Goal: Task Accomplishment & Management: Use online tool/utility

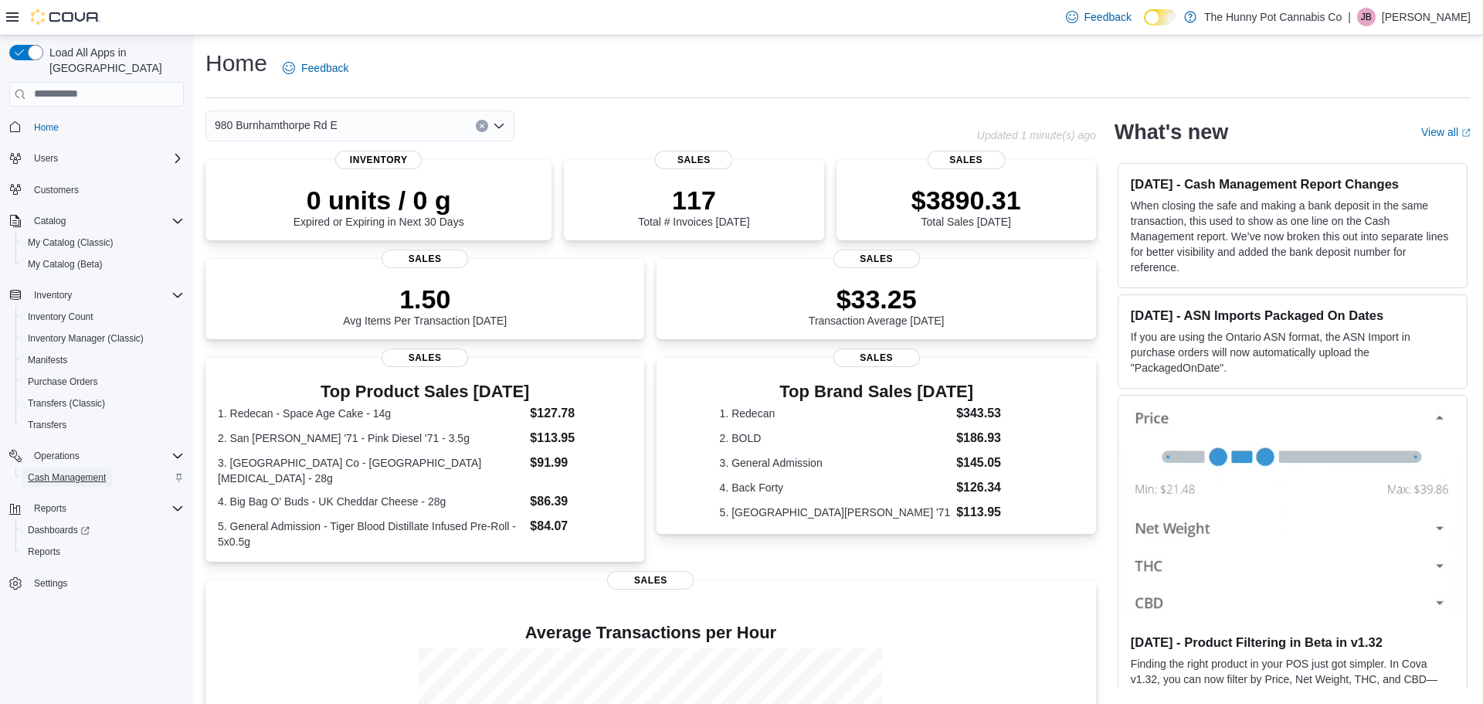
click at [72, 471] on span "Cash Management" at bounding box center [67, 477] width 78 height 12
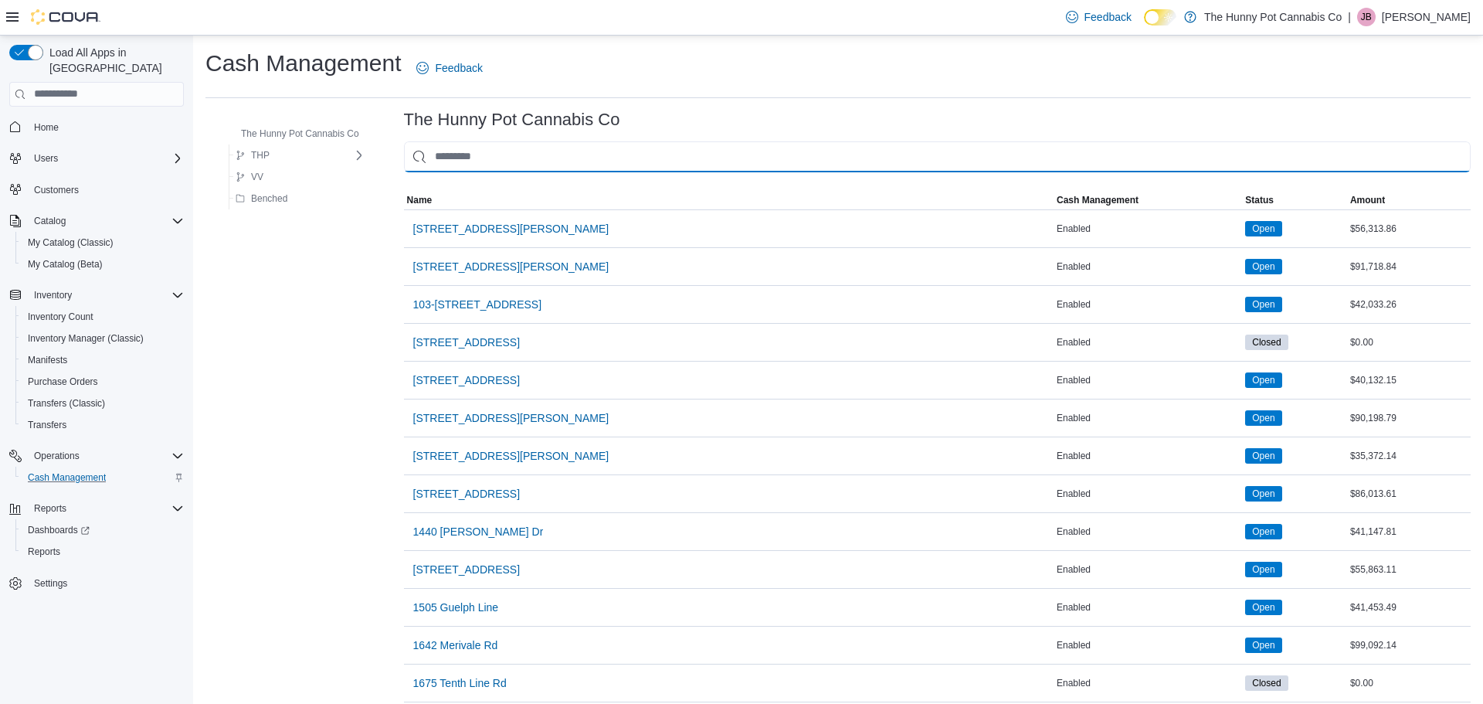
click at [689, 151] on input "This is a search bar. As you type, the results lower in the page will automatic…" at bounding box center [937, 156] width 1067 height 31
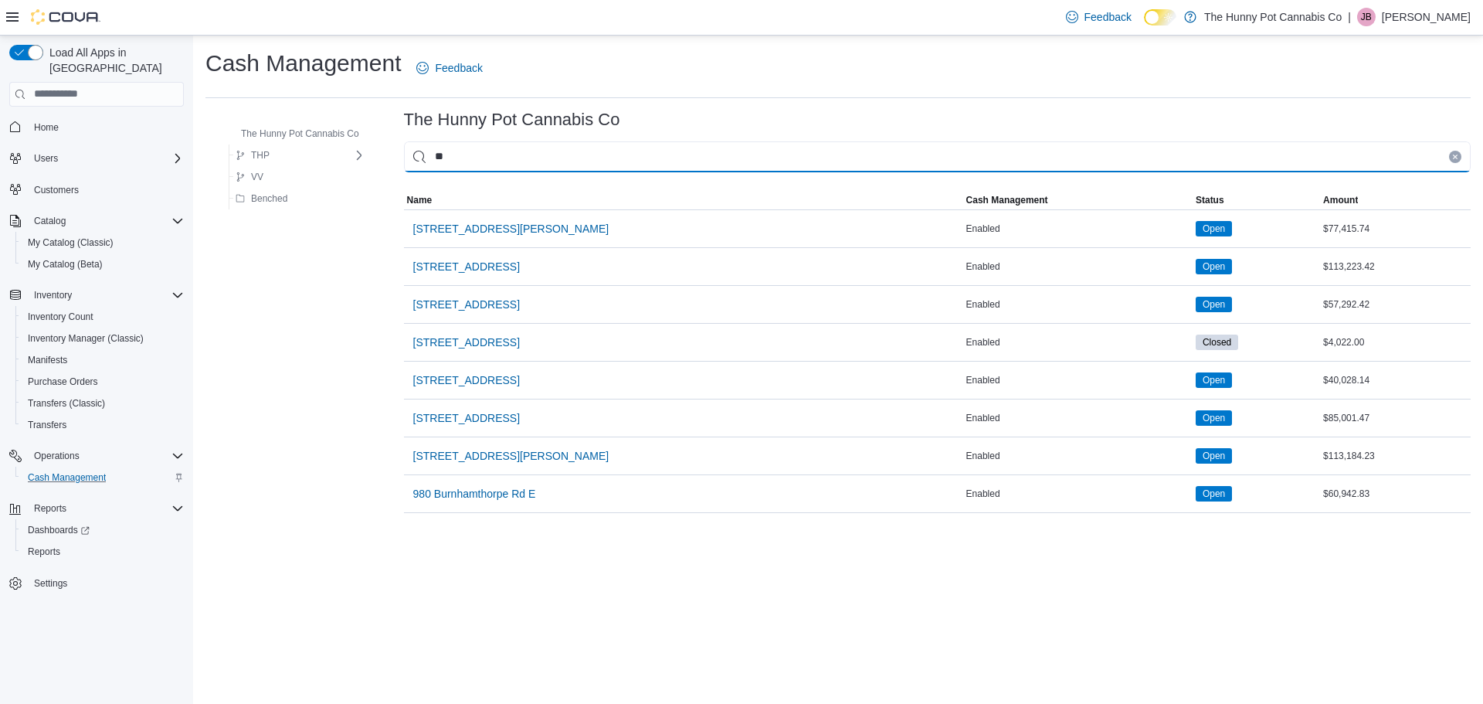
type input "***"
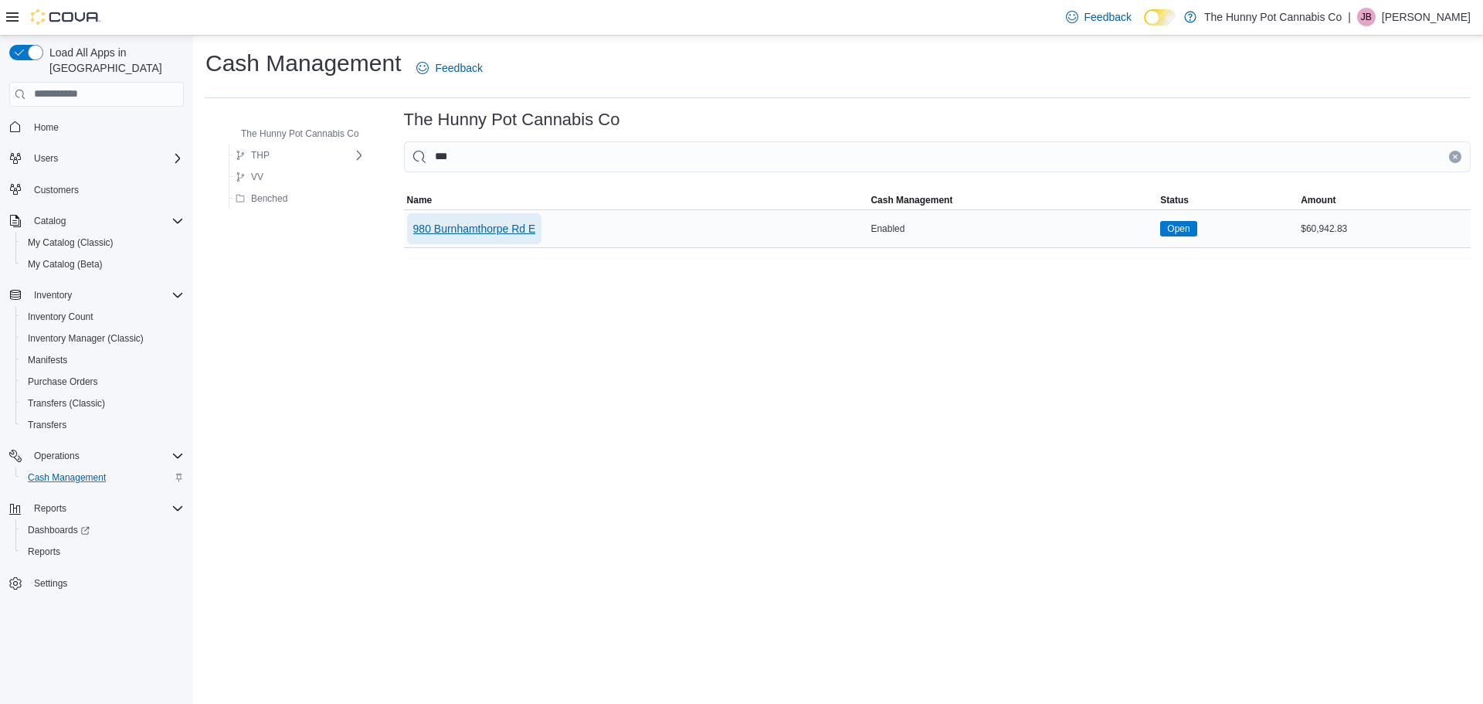
click at [454, 227] on span "980 Burnhamthorpe Rd E" at bounding box center [474, 228] width 123 height 15
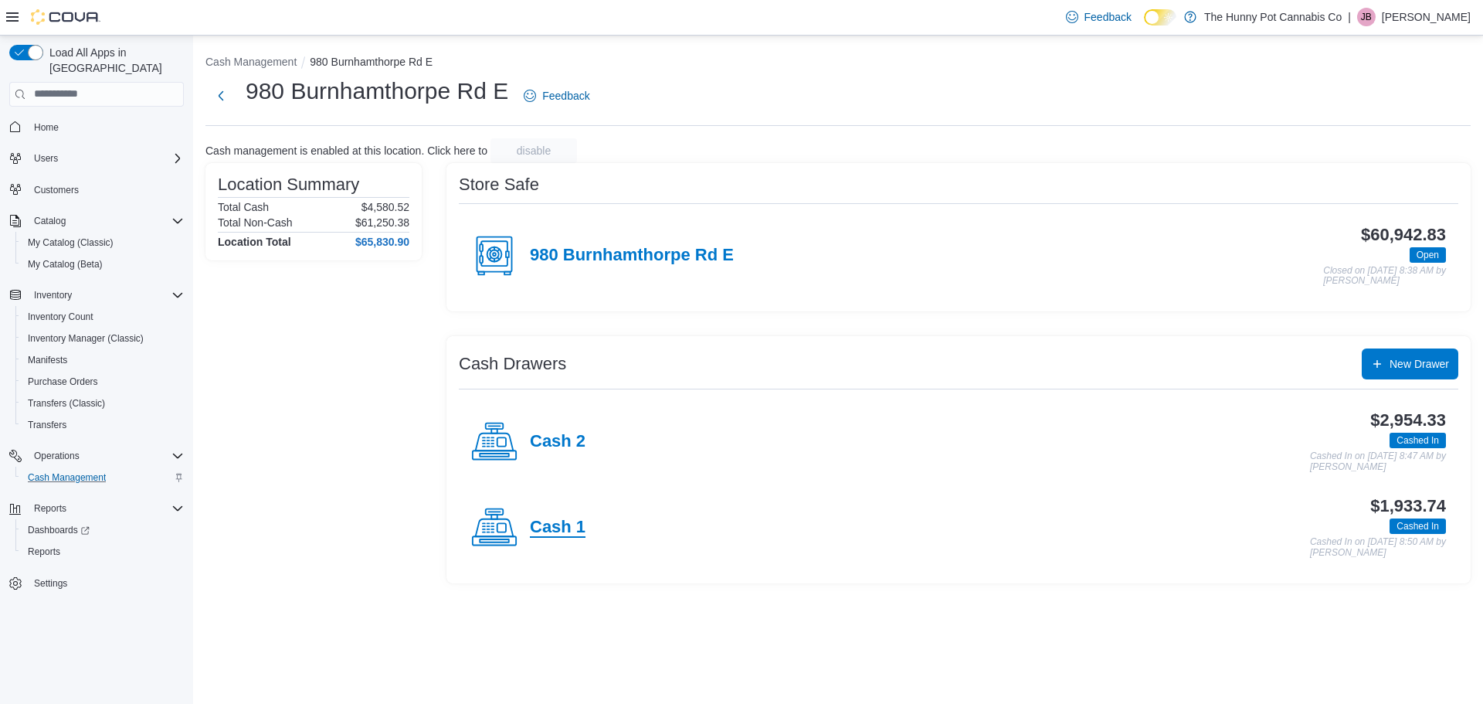
click at [552, 521] on h4 "Cash 1" at bounding box center [558, 528] width 56 height 20
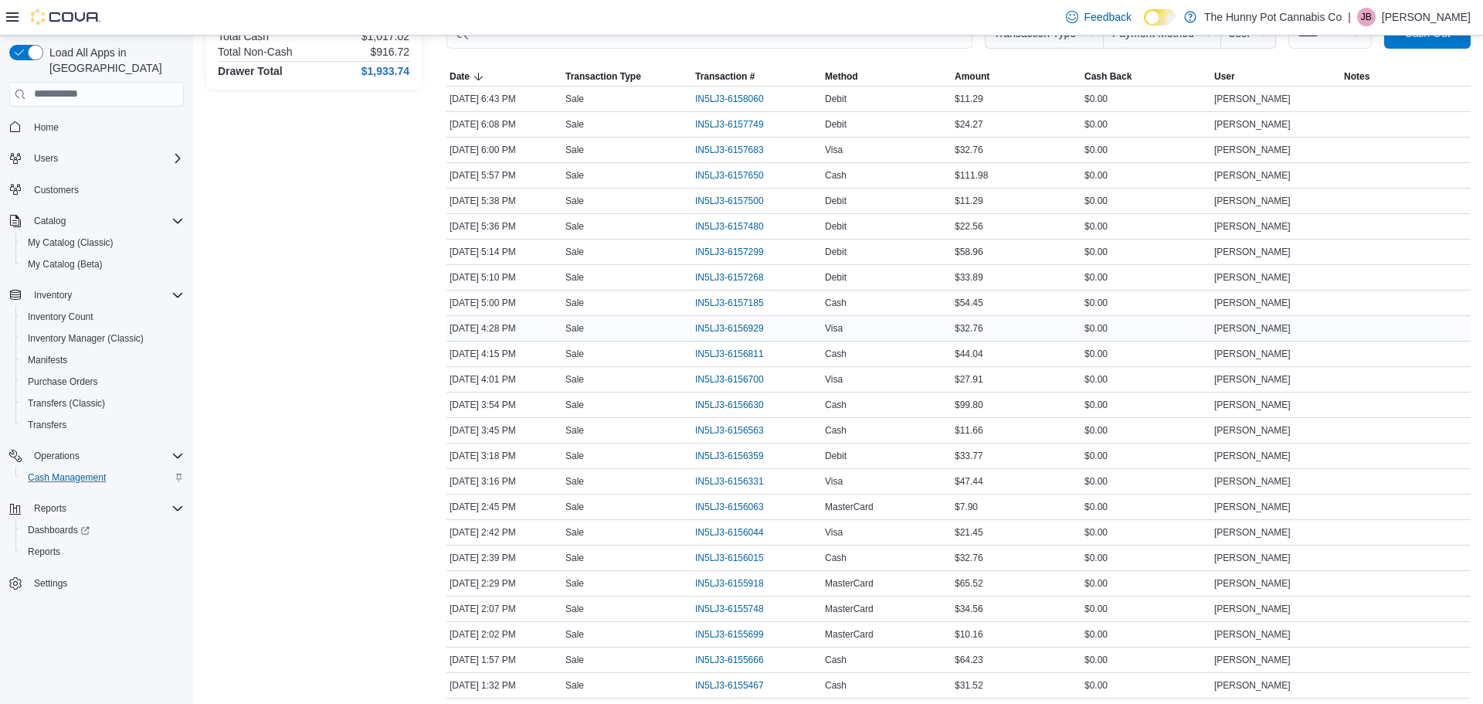
scroll to position [255, 0]
click at [753, 104] on span "IN5LJ3-6158060" at bounding box center [729, 99] width 69 height 12
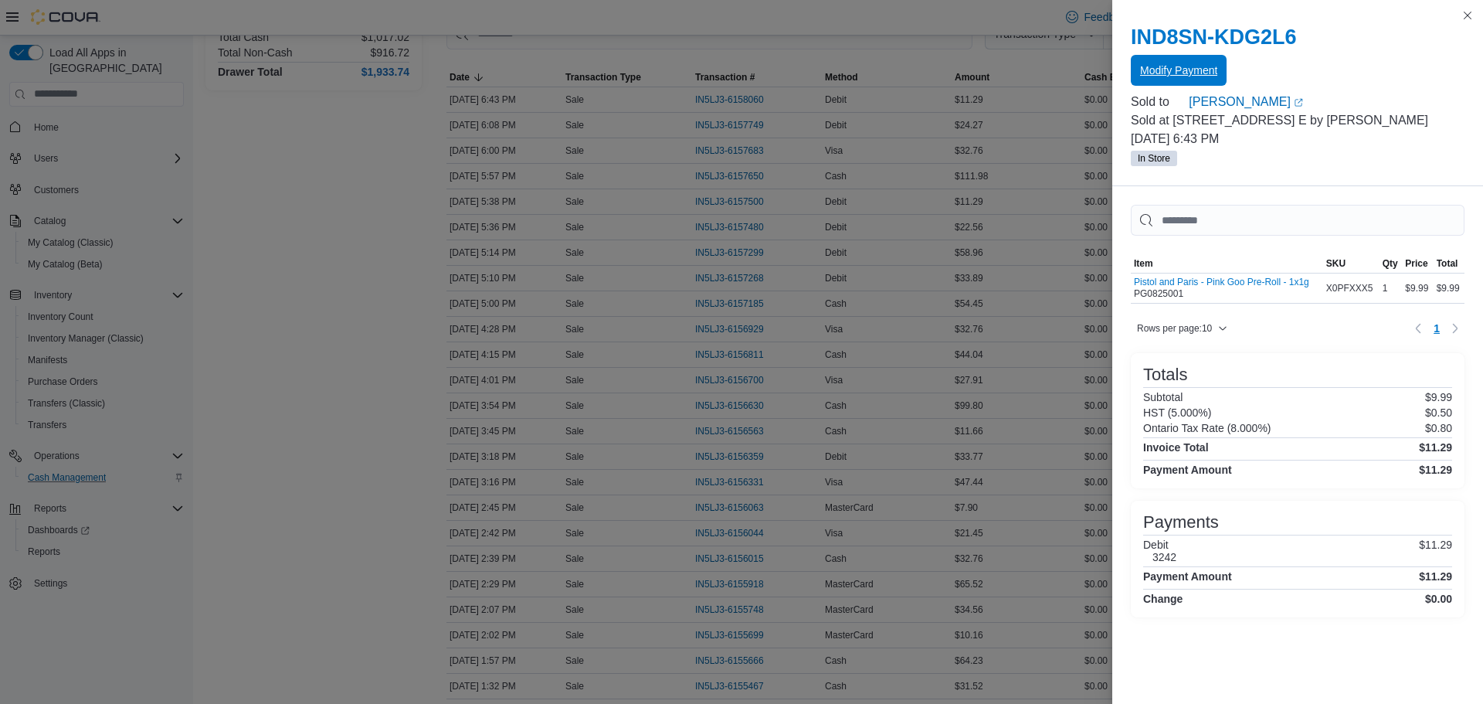
click at [1213, 72] on span "Modify Payment" at bounding box center [1178, 70] width 77 height 15
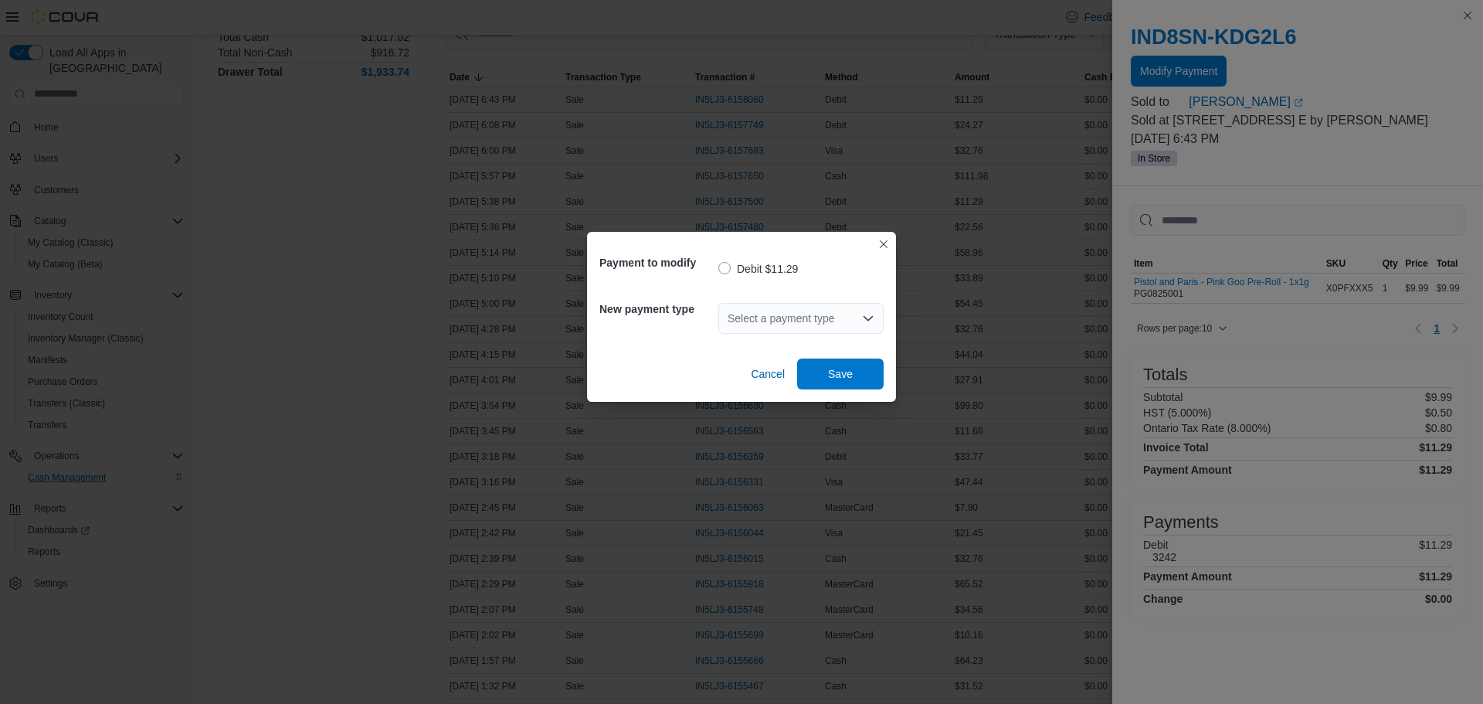
click at [834, 313] on div "Select a payment type" at bounding box center [800, 318] width 165 height 31
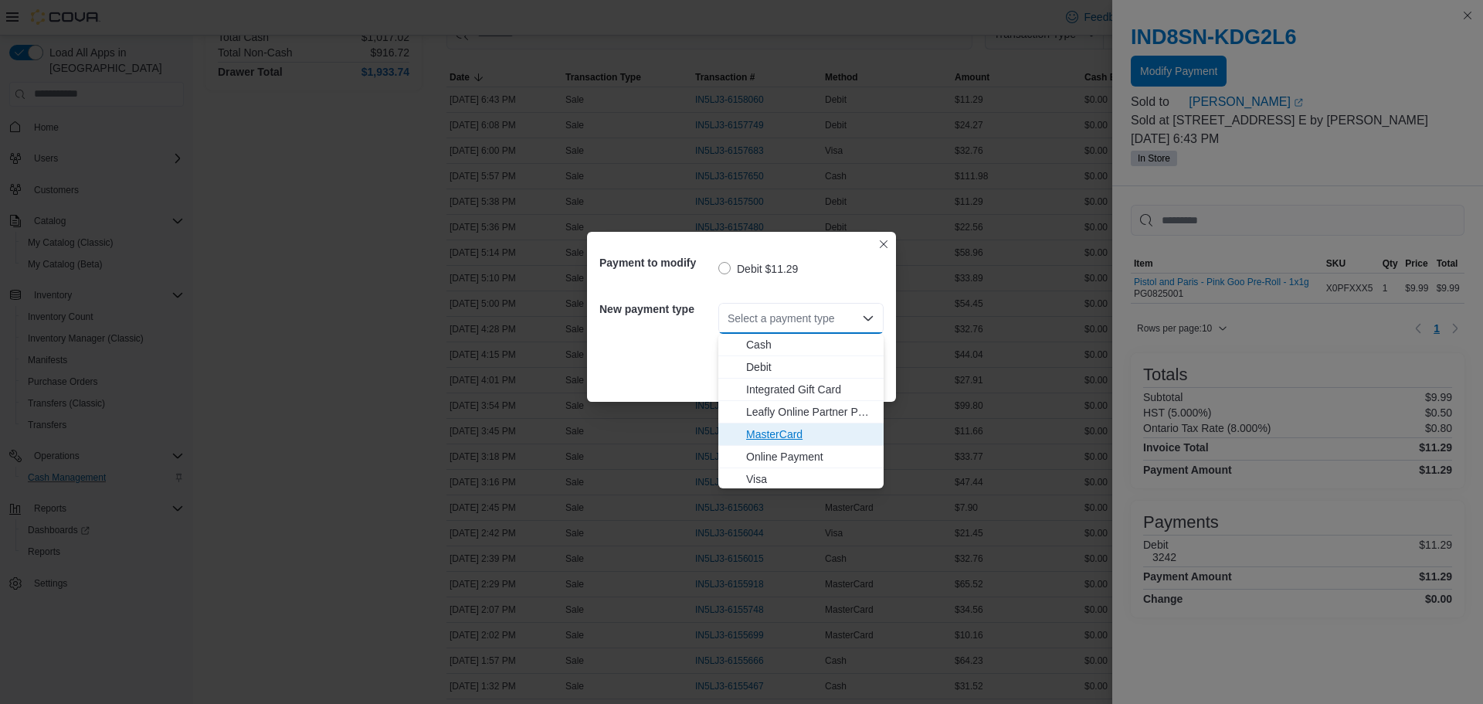
click at [770, 438] on span "MasterCard" at bounding box center [810, 433] width 128 height 15
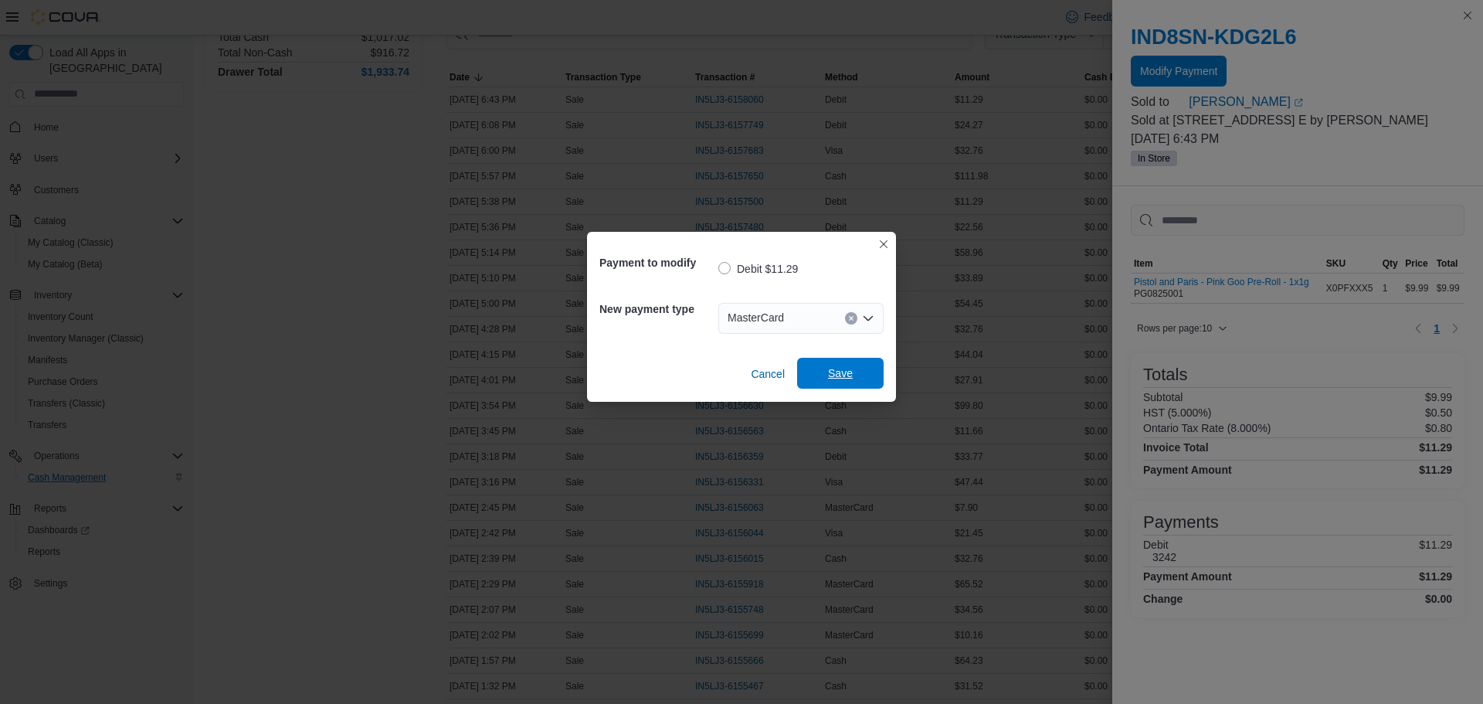
click at [841, 380] on span "Save" at bounding box center [840, 372] width 25 height 15
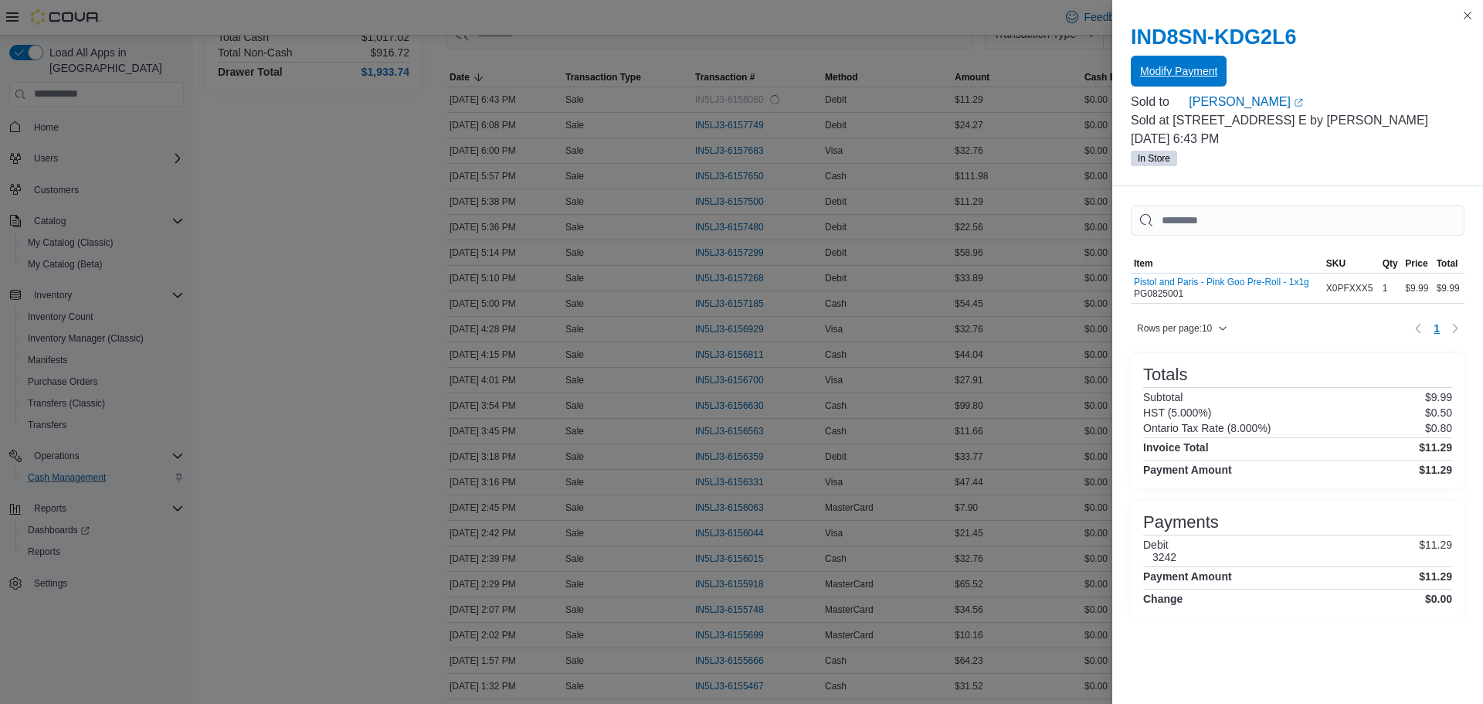
scroll to position [0, 0]
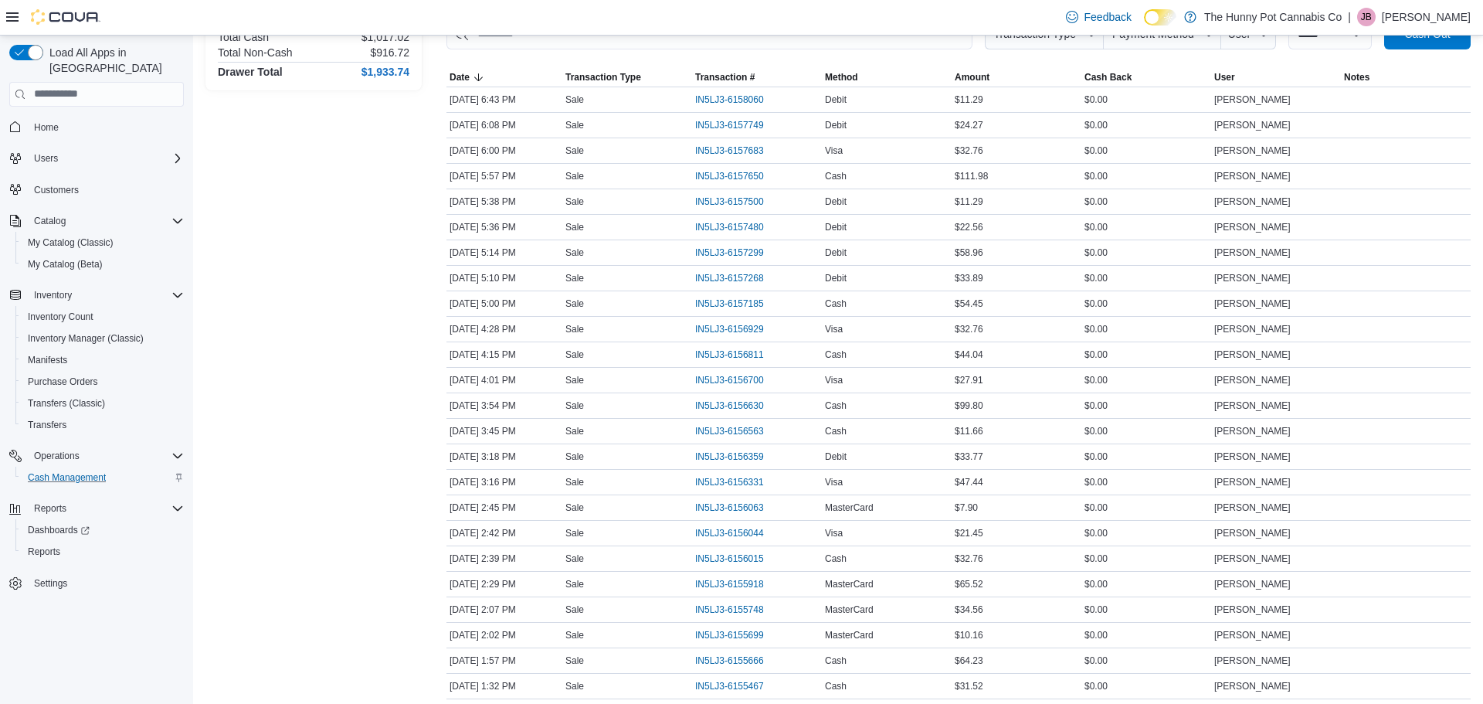
click at [282, 199] on div "Transactions Summary # of Sales 42 # of Refunds 0 Total Transactions 43 Sales S…" at bounding box center [313, 564] width 216 height 1362
click at [138, 394] on div "Transfers (Classic)" at bounding box center [103, 403] width 162 height 19
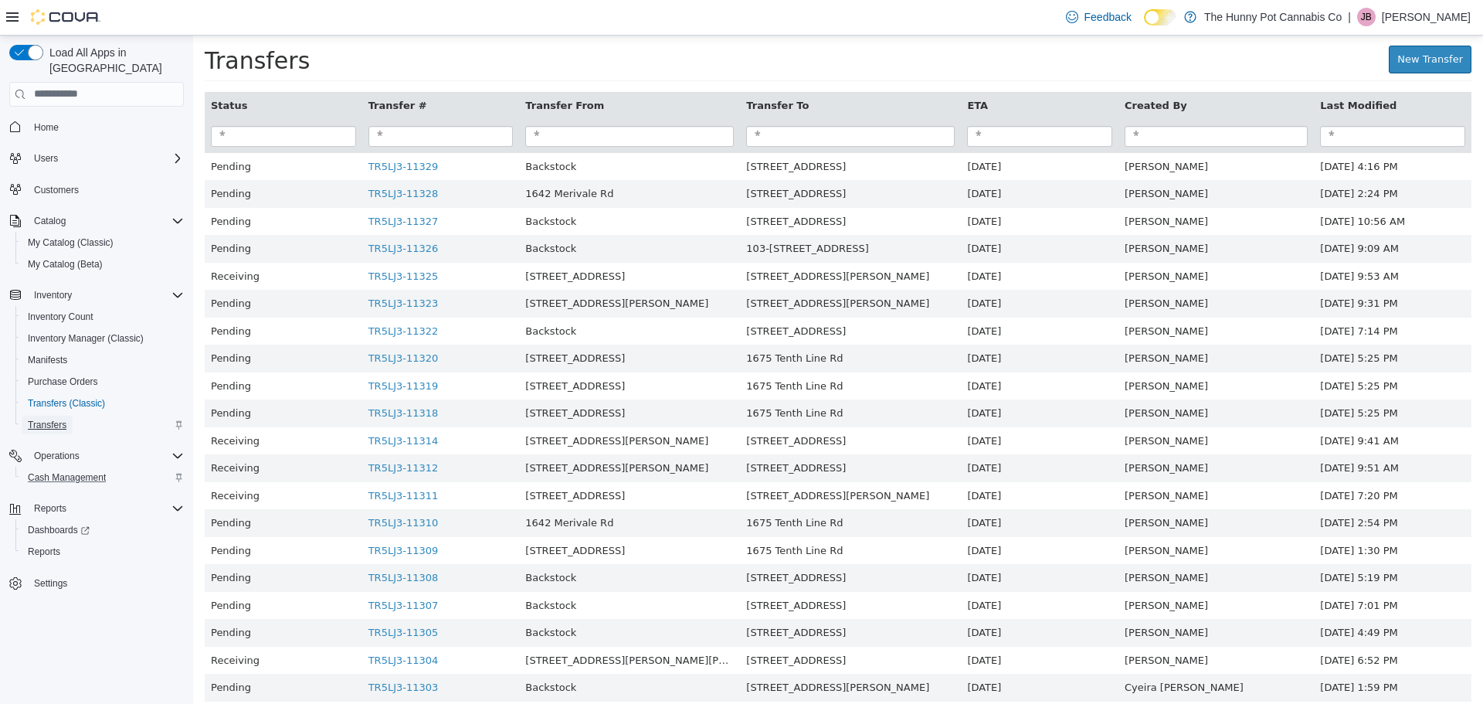
click at [53, 419] on span "Transfers" at bounding box center [47, 425] width 39 height 12
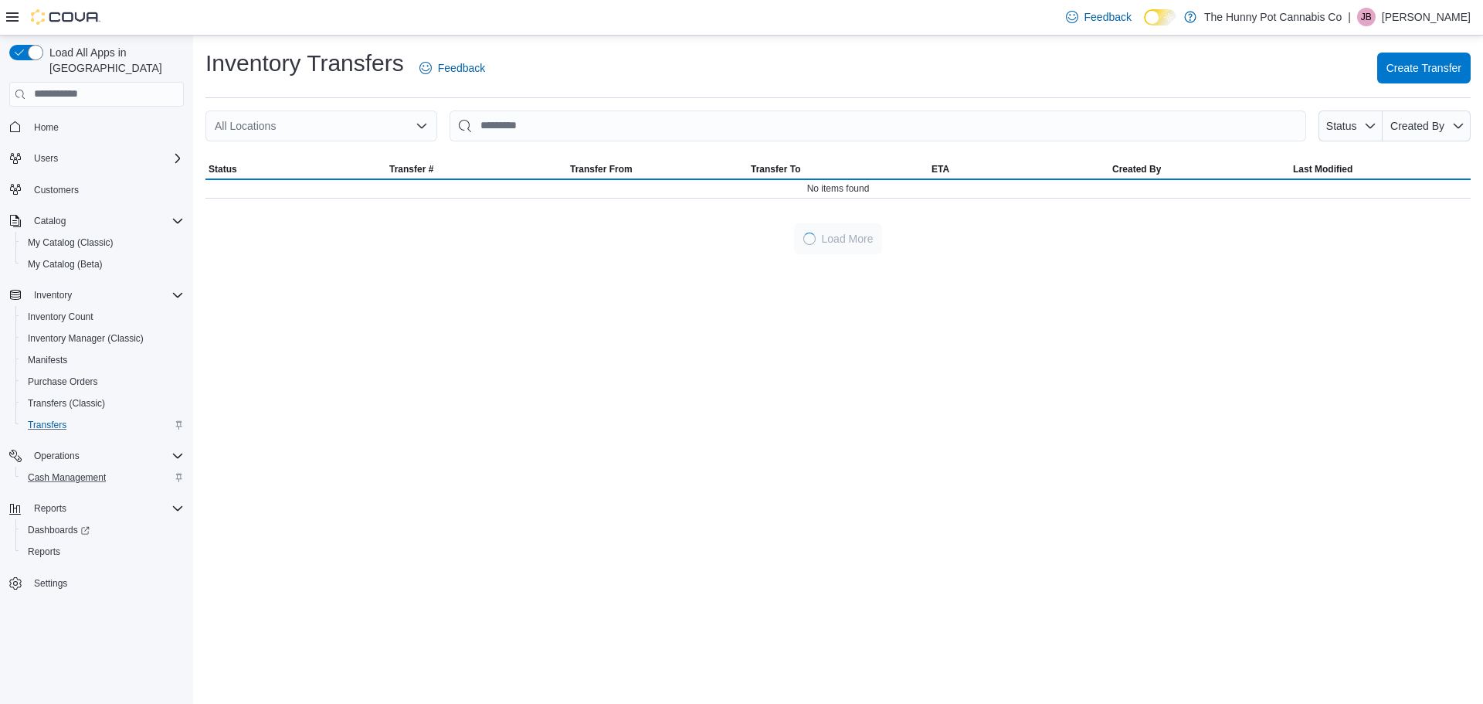
click at [399, 118] on div "All Locations" at bounding box center [321, 125] width 232 height 31
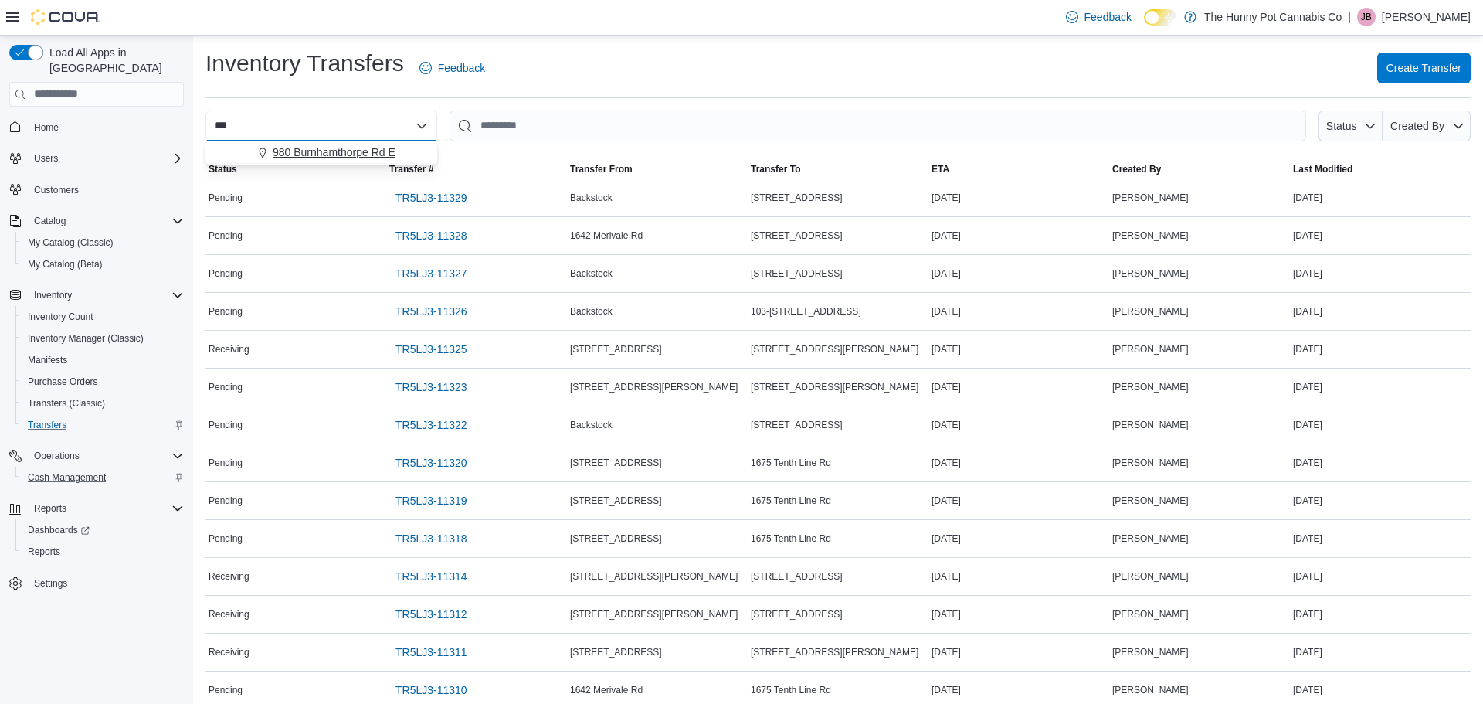
type input "***"
click at [385, 152] on span "980 Burnhamthorpe Rd E" at bounding box center [334, 151] width 123 height 15
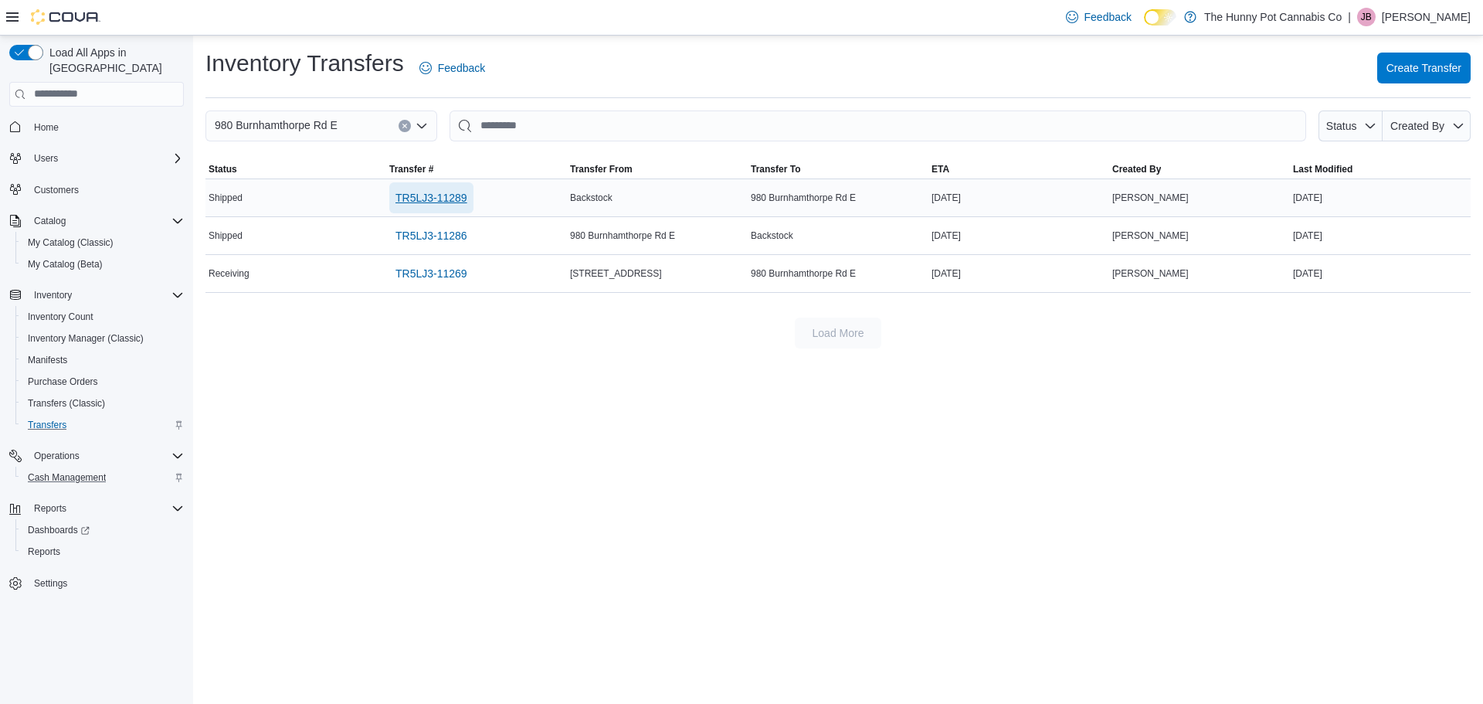
click at [430, 195] on span "TR5LJ3-11289" at bounding box center [432, 197] width 72 height 15
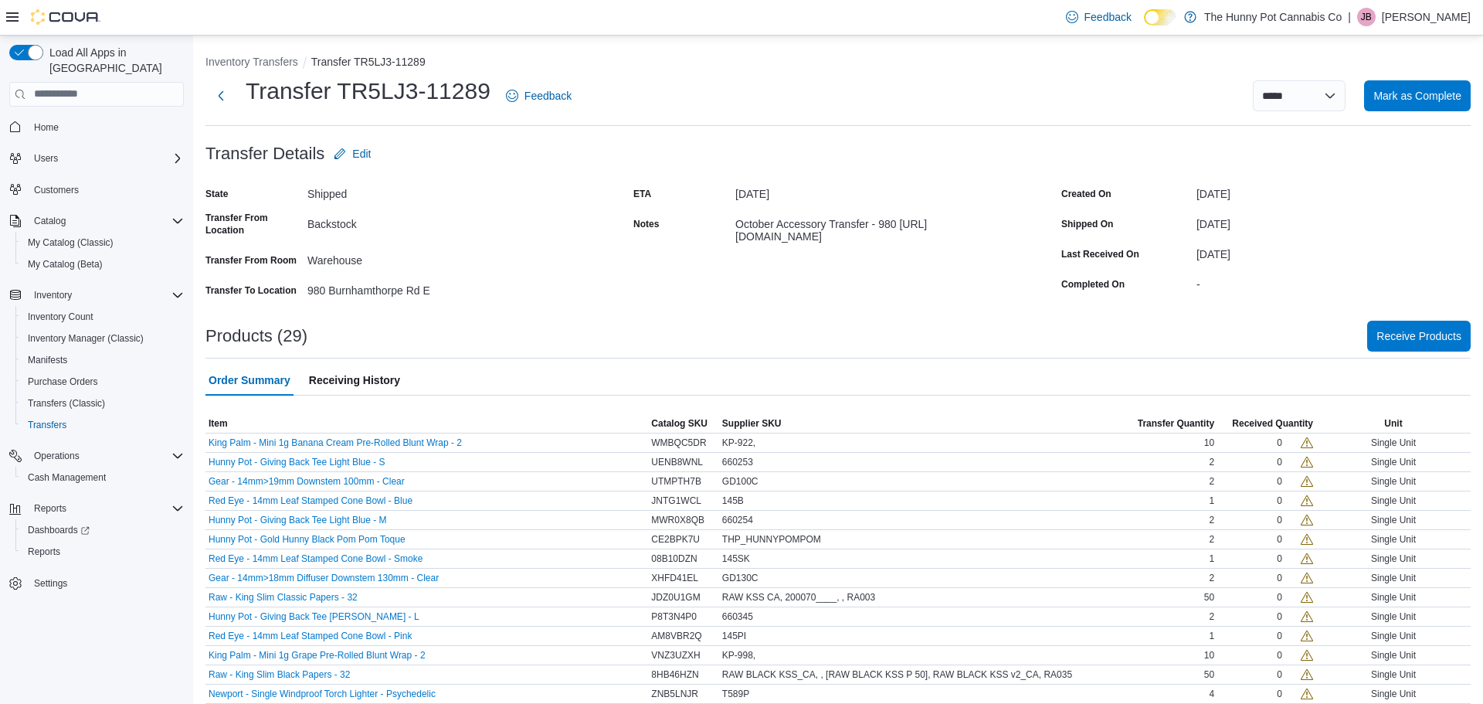
scroll to position [9, 0]
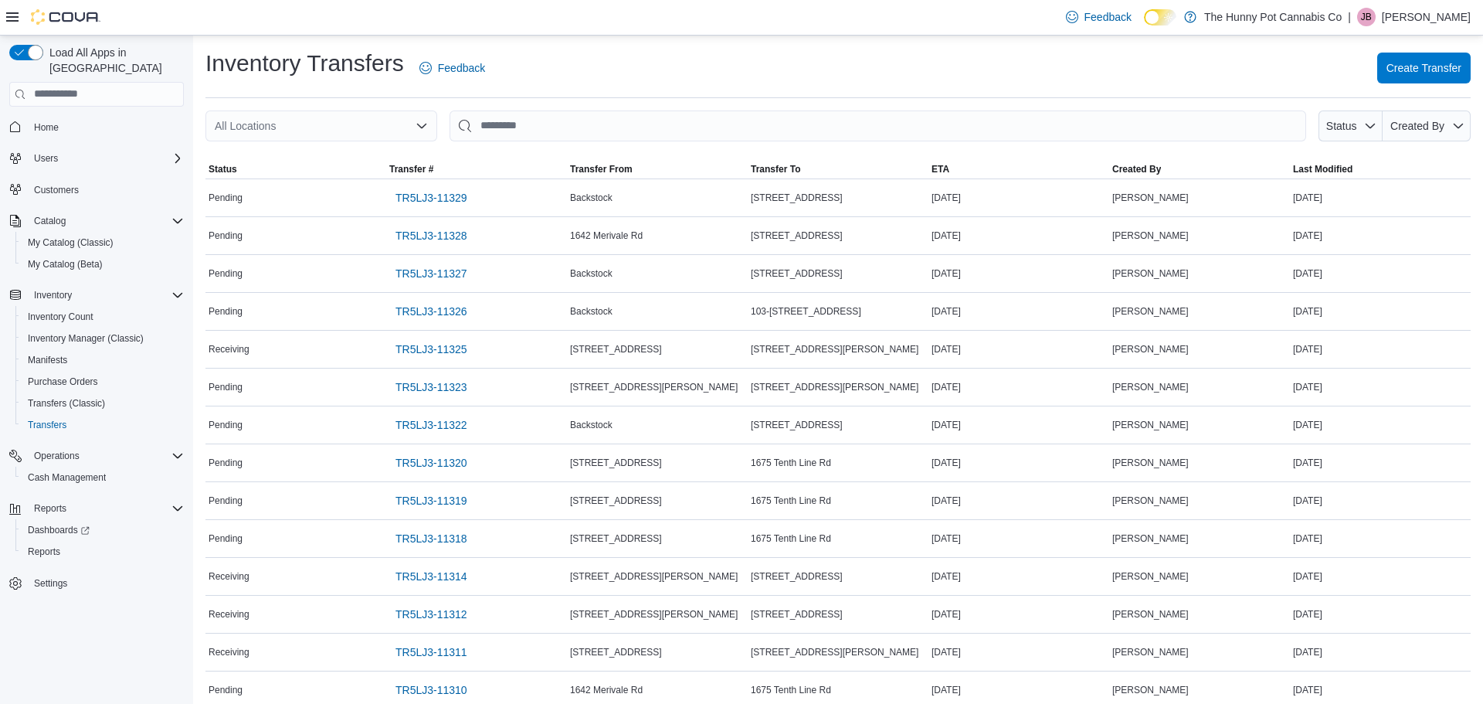
click at [347, 119] on div "All Locations" at bounding box center [321, 125] width 232 height 31
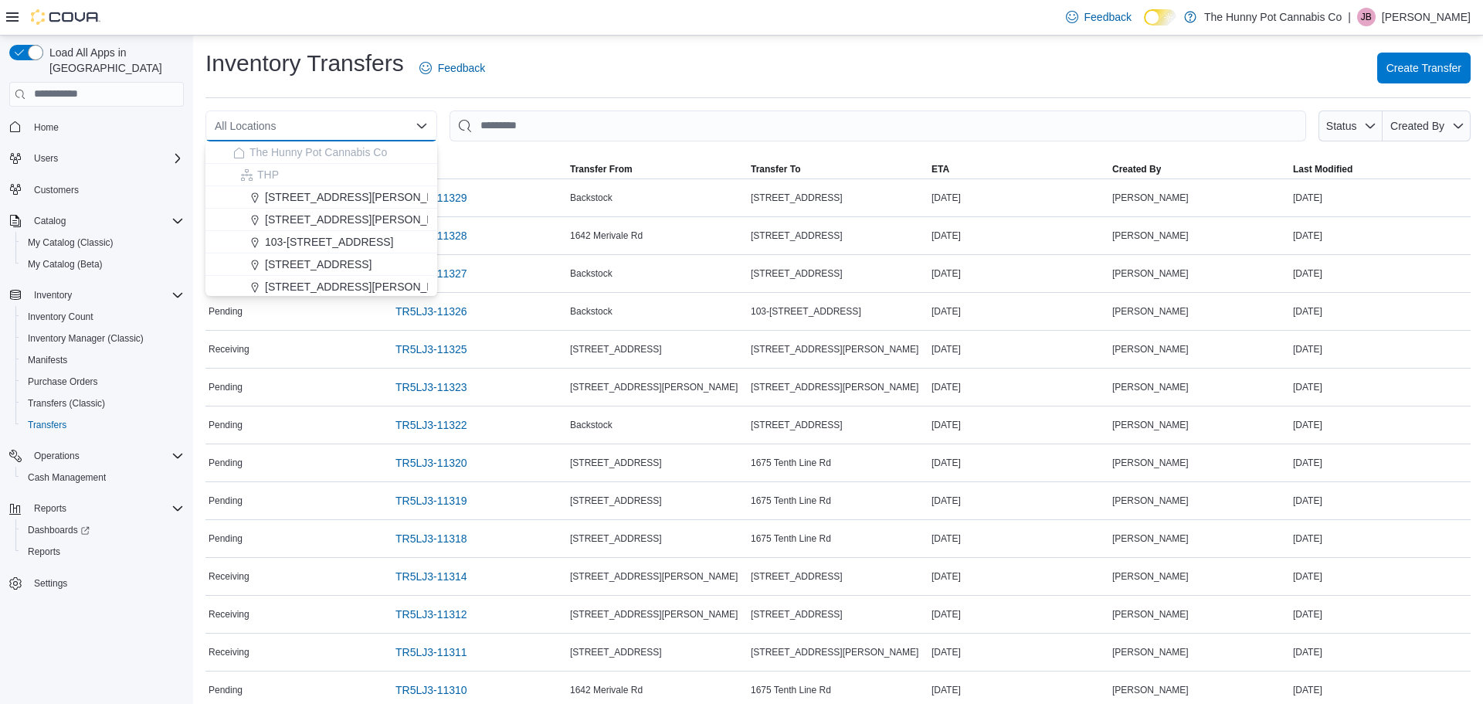
click at [347, 119] on div "All Locations Combo box. Selected. Combo box input. All Locations. Type some te…" at bounding box center [321, 125] width 232 height 31
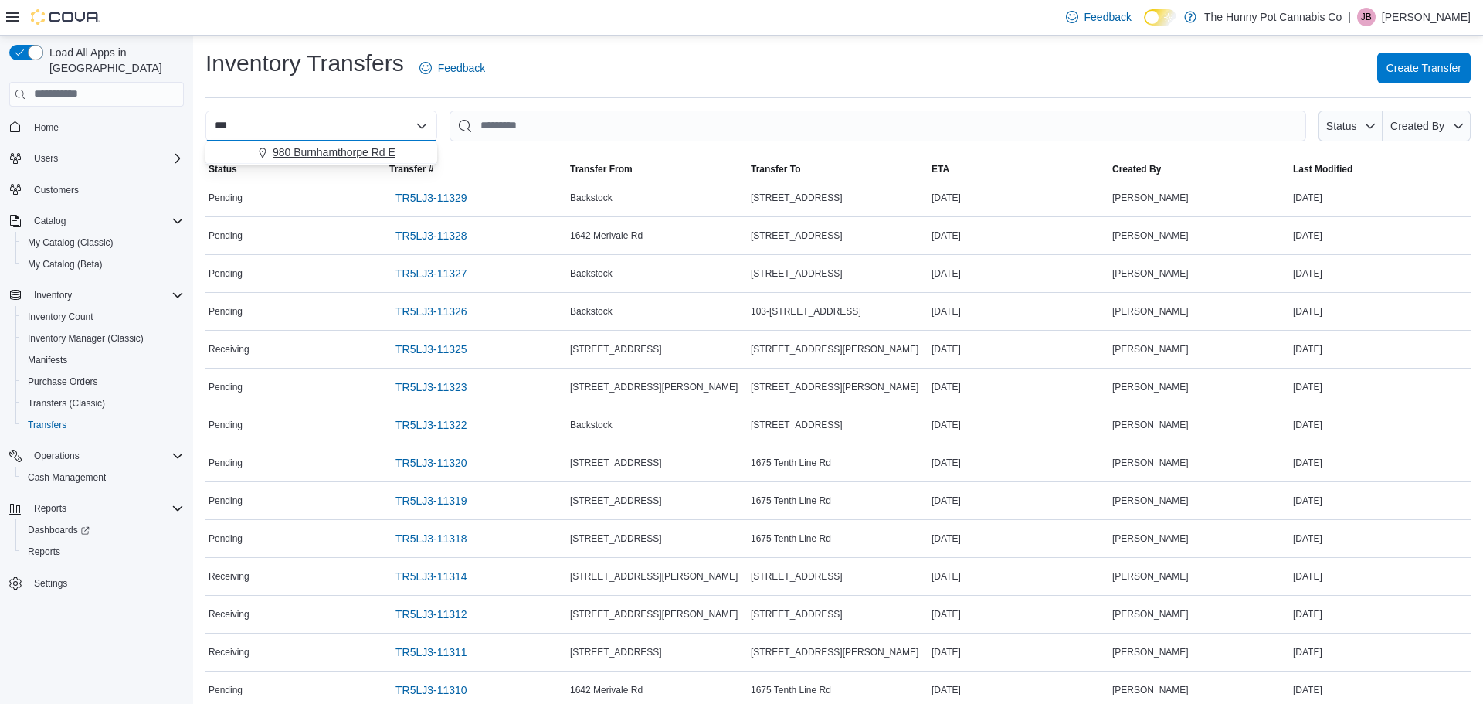
type input "***"
click at [342, 148] on span "980 Burnhamthorpe Rd E" at bounding box center [334, 151] width 123 height 15
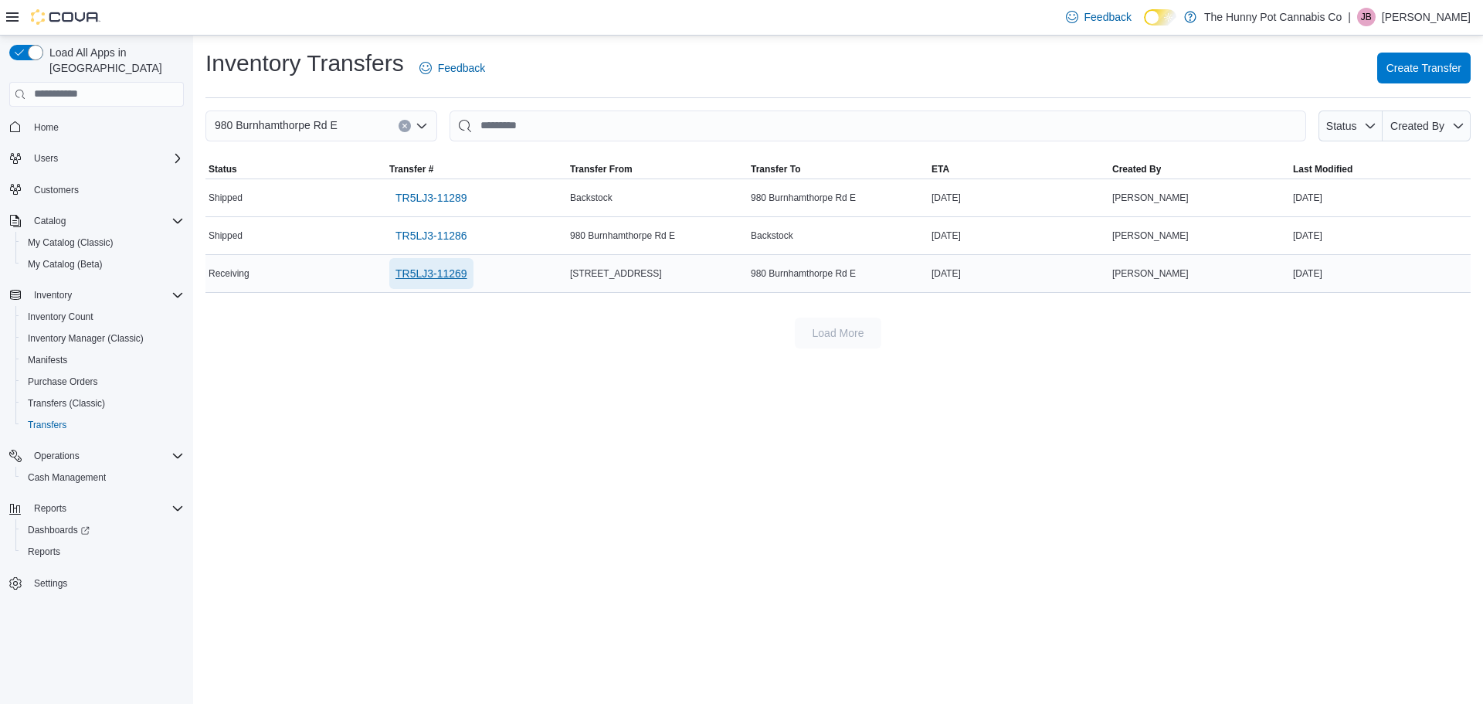
click at [437, 277] on span "TR5LJ3-11269" at bounding box center [432, 273] width 72 height 15
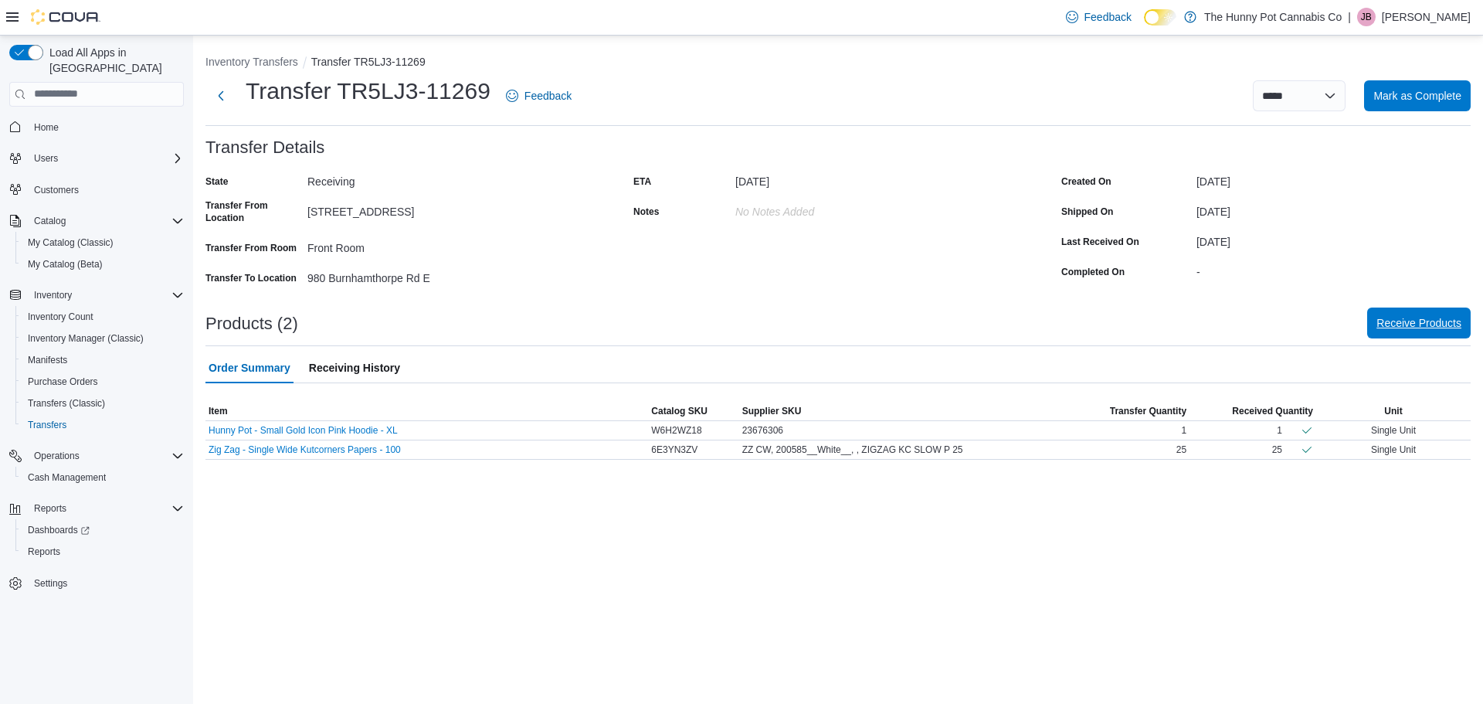
click at [1394, 332] on span "Receive Products" at bounding box center [1419, 322] width 85 height 31
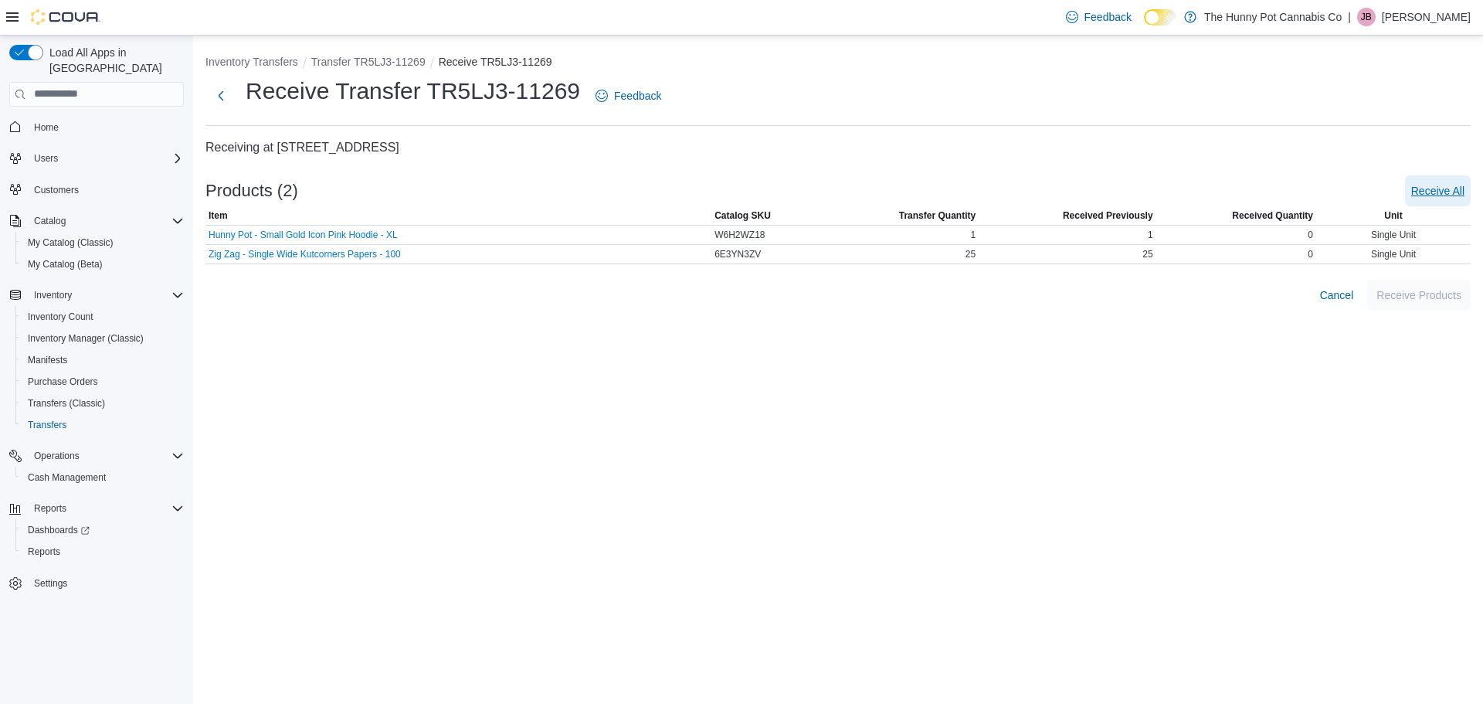
click at [1436, 192] on span "Receive All" at bounding box center [1437, 190] width 53 height 15
click at [1320, 235] on div "Single Unit" at bounding box center [1393, 235] width 155 height 19
click at [1328, 301] on span "Cancel" at bounding box center [1337, 294] width 34 height 15
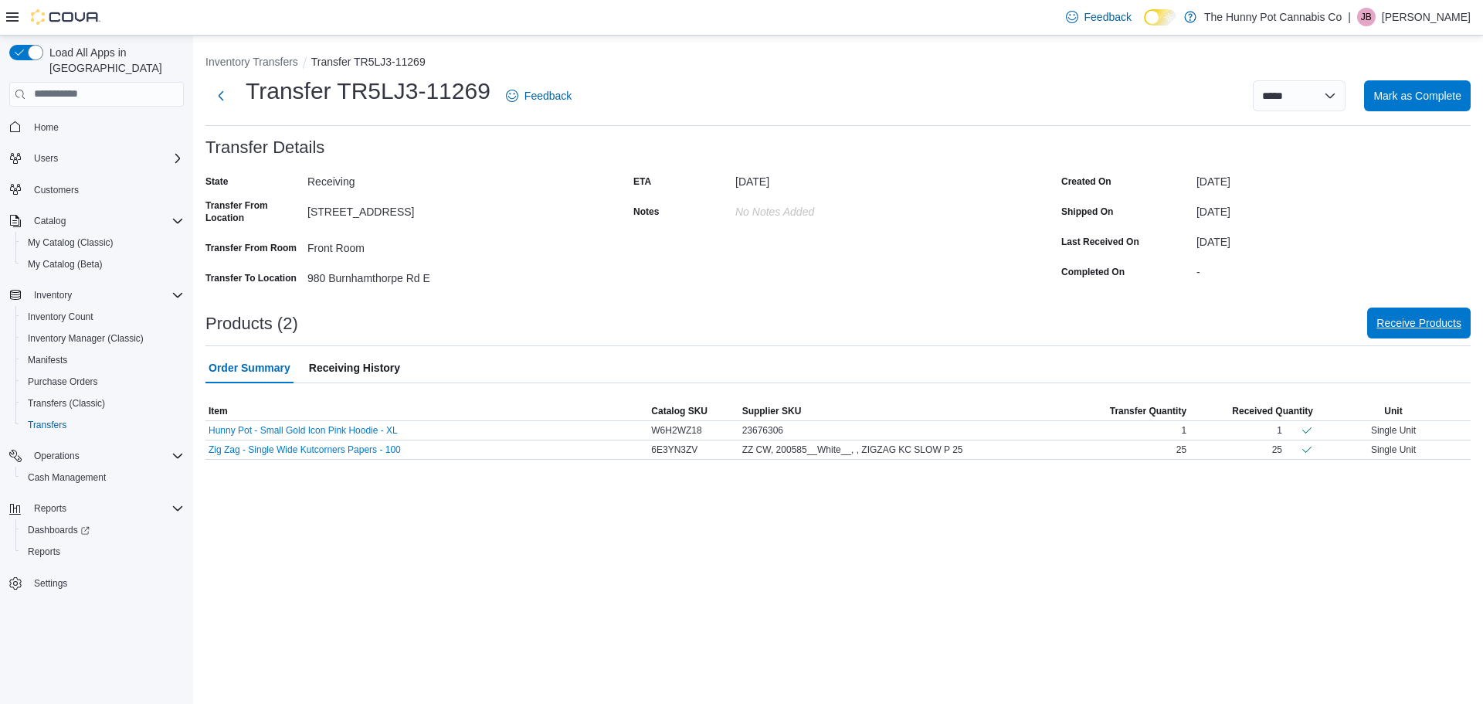
click at [1387, 322] on span "Receive Products" at bounding box center [1419, 322] width 85 height 15
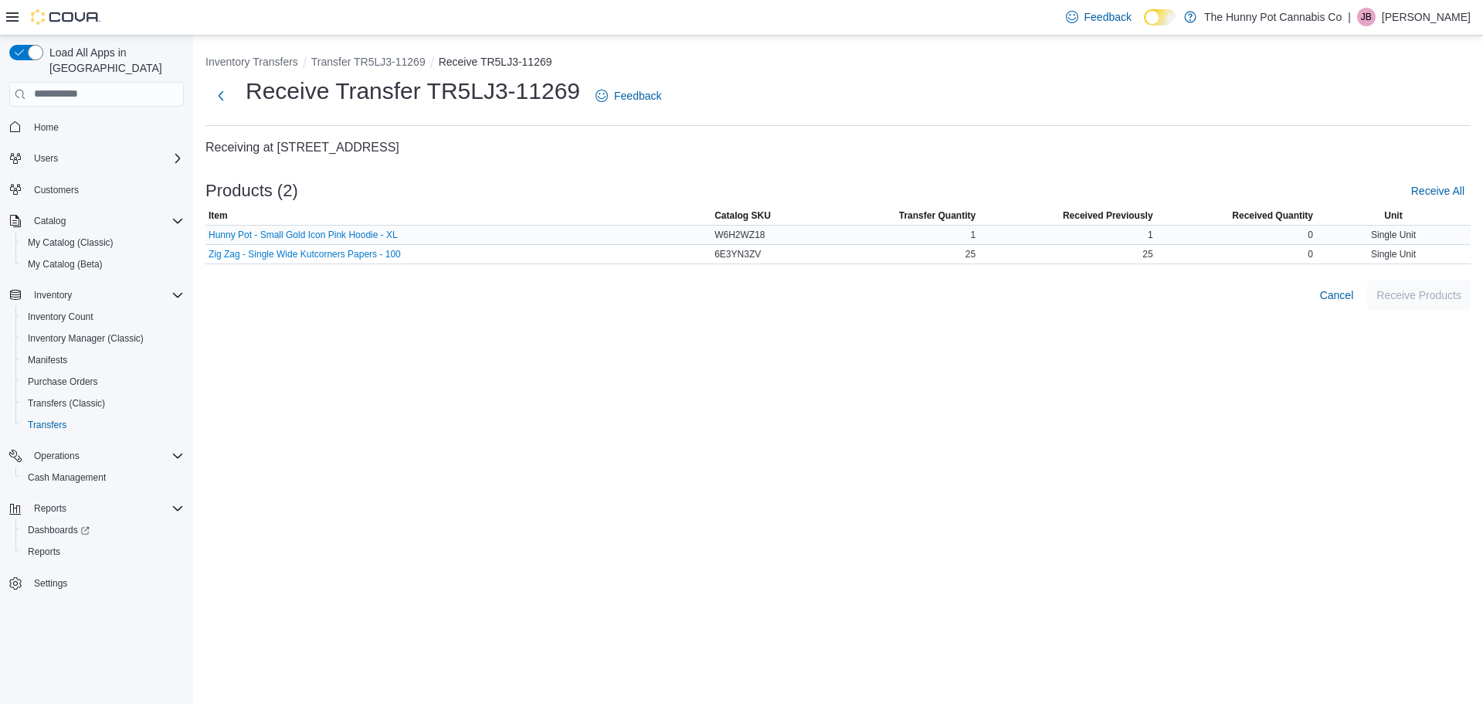
click at [1313, 242] on div "0" at bounding box center [1236, 235] width 160 height 19
click at [1315, 235] on div "0" at bounding box center [1236, 235] width 160 height 19
